Goal: Task Accomplishment & Management: Complete application form

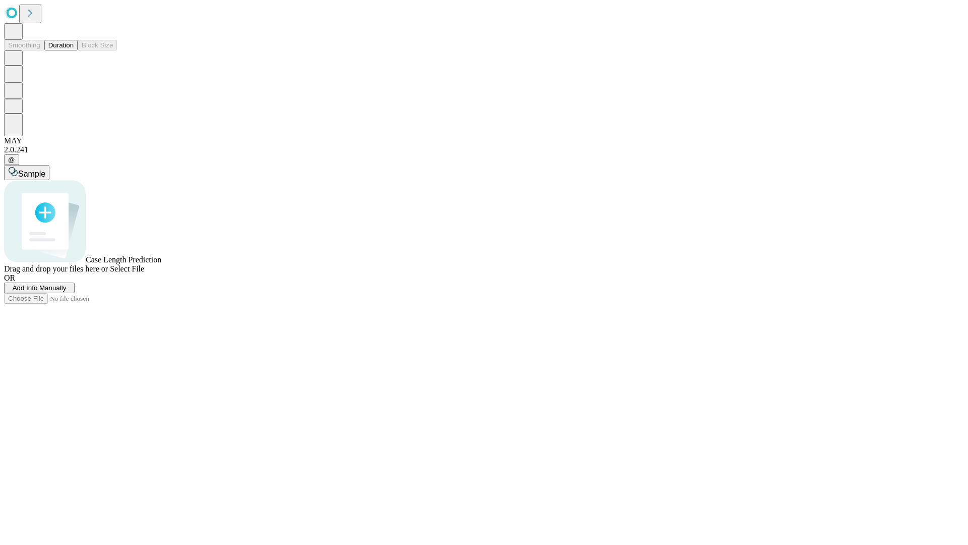
click at [67, 291] on span "Add Info Manually" at bounding box center [40, 288] width 54 height 8
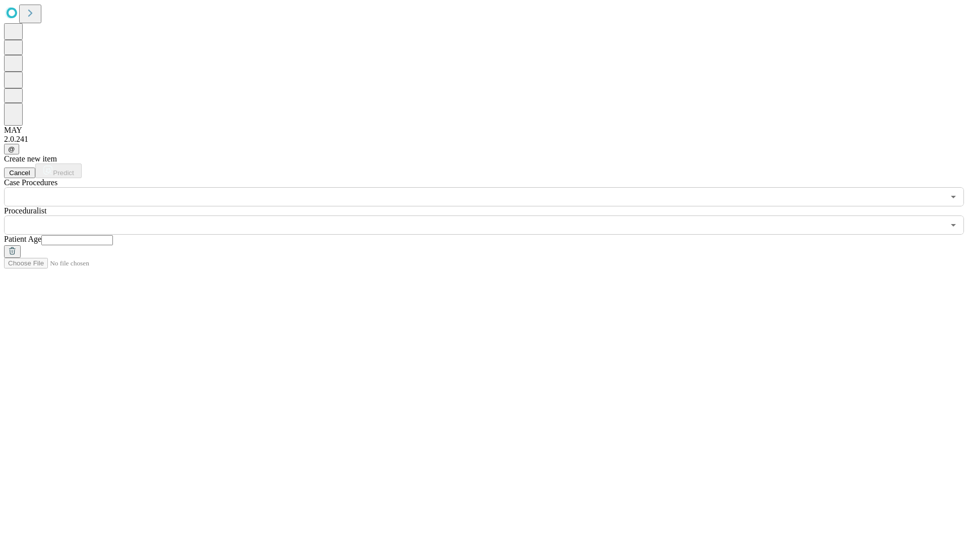
click at [113, 235] on input "text" at bounding box center [77, 240] width 72 height 10
type input "**"
click at [491, 215] on input "text" at bounding box center [474, 224] width 940 height 19
